Goal: Information Seeking & Learning: Learn about a topic

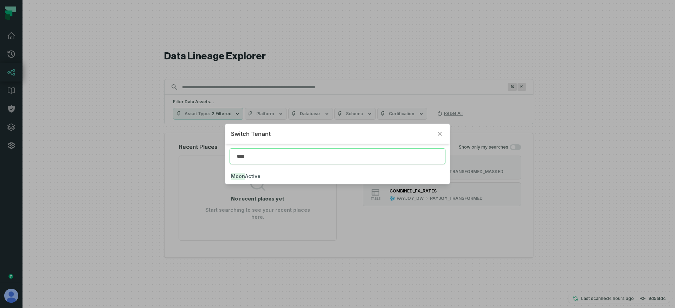
type input "****"
click button "Moon Active" at bounding box center [337, 176] width 224 height 15
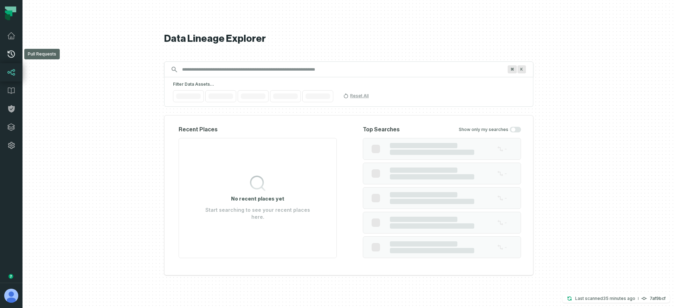
click at [11, 56] on icon at bounding box center [11, 54] width 8 height 8
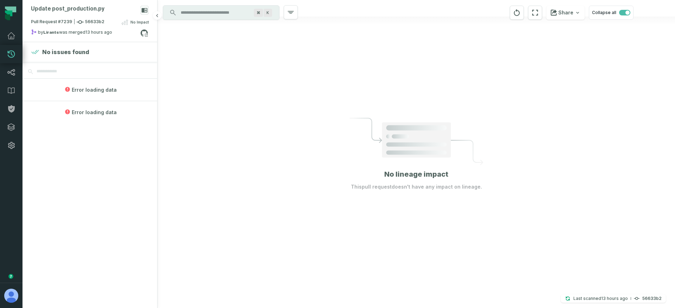
click at [90, 91] on span "Error loading data" at bounding box center [94, 89] width 45 height 7
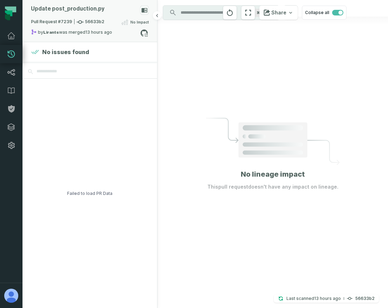
click at [99, 26] on div "Pull Request #7239 56633b2 No Impact" at bounding box center [90, 23] width 118 height 11
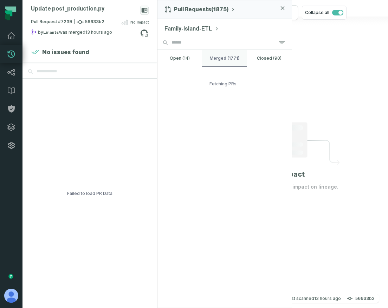
click at [234, 57] on button "merged (1771)" at bounding box center [224, 58] width 45 height 17
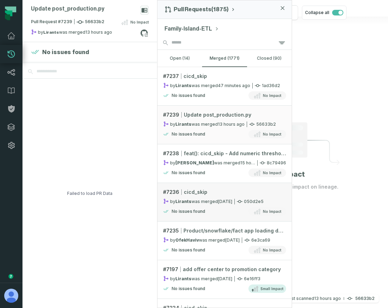
scroll to position [9, 0]
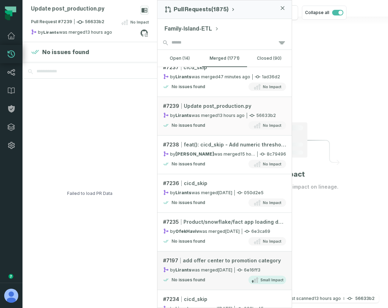
click at [224, 277] on div "No issues found Small Impact" at bounding box center [224, 280] width 123 height 8
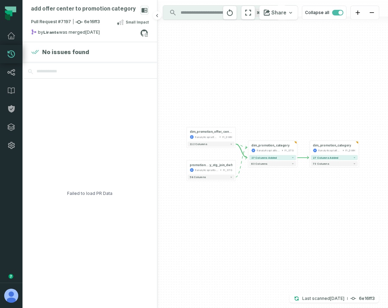
click at [85, 194] on div "Failed to load PR Data" at bounding box center [89, 193] width 45 height 229
click at [86, 193] on div "Failed to load PR Data" at bounding box center [89, 193] width 45 height 229
click at [83, 194] on div "Failed to load PR Data" at bounding box center [89, 193] width 45 height 229
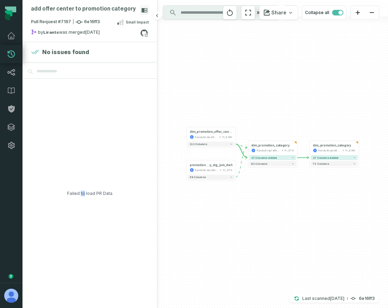
click at [83, 194] on div "Failed to load PR Data" at bounding box center [89, 193] width 45 height 229
click at [91, 193] on div "Failed to load PR Data" at bounding box center [89, 193] width 45 height 229
click at [258, 104] on div "+ dim_promotion_category fianalyticsplatform FI_DWH + 27 columns added 73 colum…" at bounding box center [272, 154] width 231 height 308
click at [260, 149] on div "fianalyticsplatform" at bounding box center [269, 151] width 24 height 4
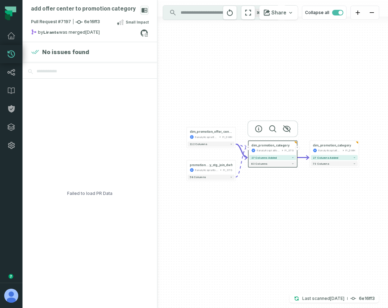
click at [248, 147] on button "+" at bounding box center [248, 148] width 5 height 5
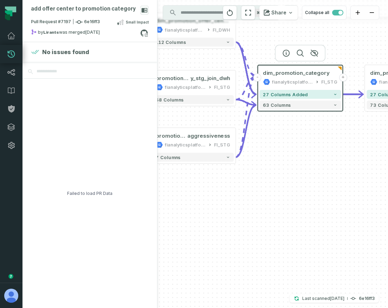
drag, startPoint x: 308, startPoint y: 192, endPoint x: 249, endPoint y: 192, distance: 59.0
click at [249, 192] on div "+ promotion_category_calculate_ aggressiveness fianalyticsplatform FI_STG - 7 c…" at bounding box center [272, 154] width 231 height 308
